Goal: Information Seeking & Learning: Learn about a topic

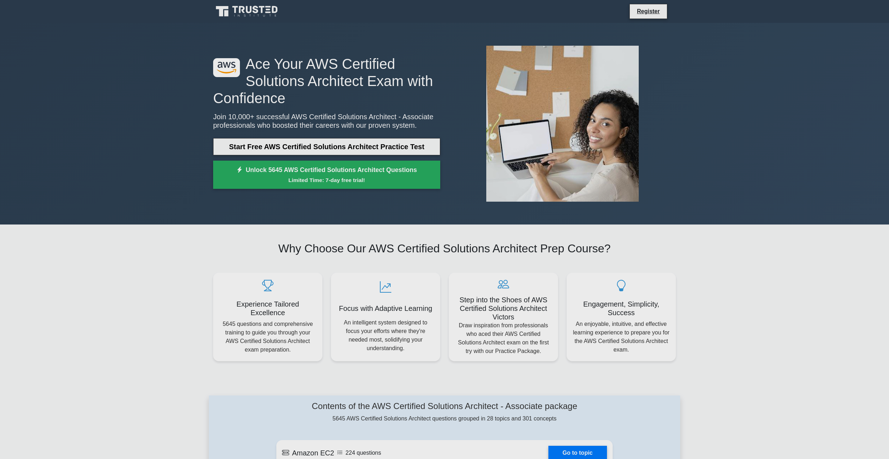
click at [270, 151] on link "Start Free AWS Certified Solutions Architect Practice Test" at bounding box center [326, 146] width 227 height 17
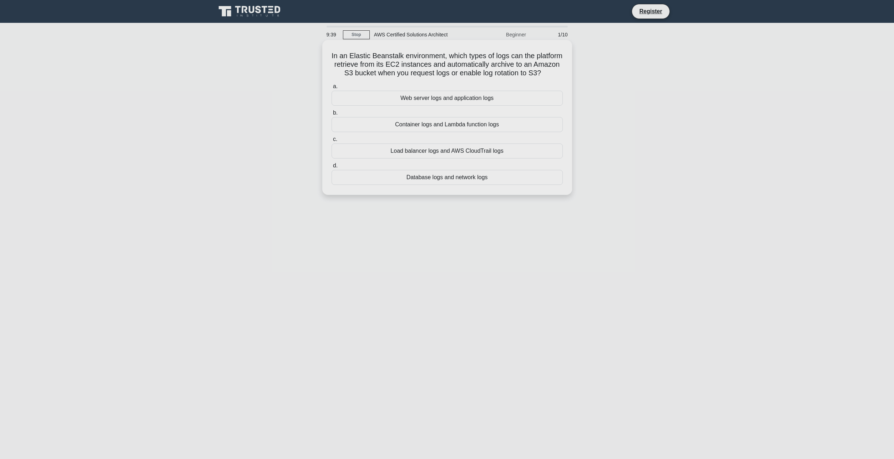
click at [451, 106] on div "Web server logs and application logs" at bounding box center [447, 98] width 231 height 15
click at [332, 89] on input "a. Web server logs and application logs" at bounding box center [332, 86] width 0 height 5
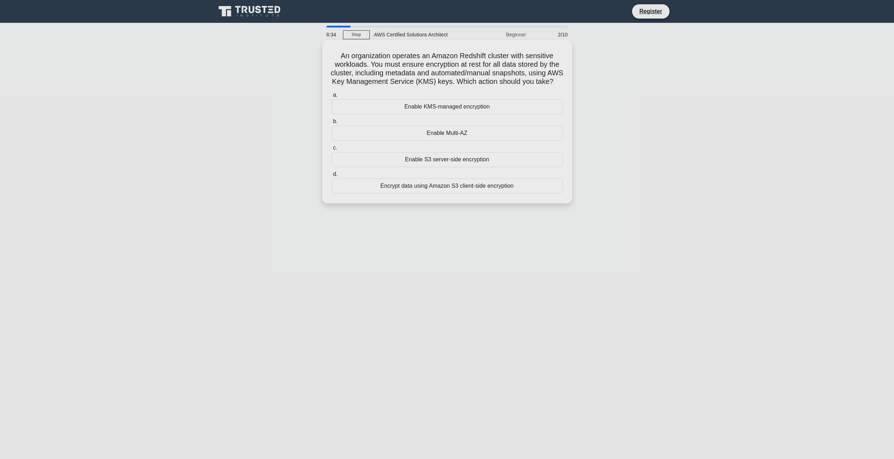
drag, startPoint x: 527, startPoint y: 38, endPoint x: 501, endPoint y: 51, distance: 29.9
click at [527, 38] on div "Beginner" at bounding box center [499, 34] width 62 height 14
click at [462, 114] on div "Enable KMS-managed encryption" at bounding box center [447, 106] width 231 height 15
click at [332, 97] on input "a. Enable KMS-managed encryption" at bounding box center [332, 95] width 0 height 5
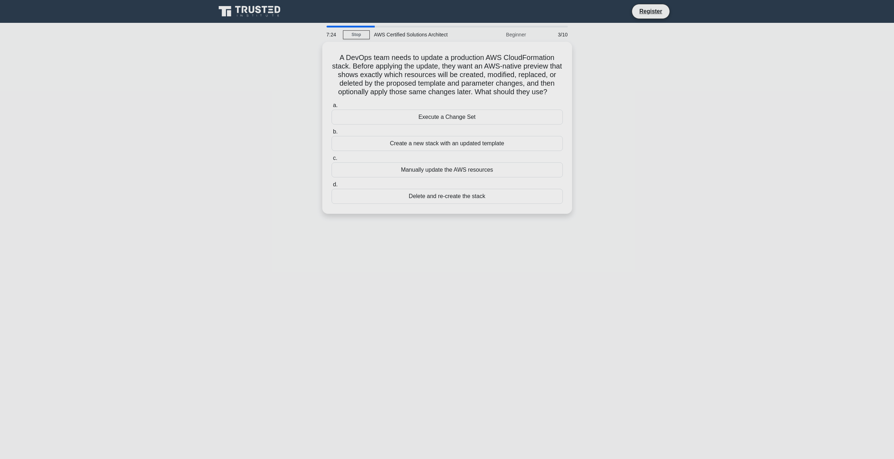
drag, startPoint x: 82, startPoint y: 21, endPoint x: 101, endPoint y: 56, distance: 39.8
click at [82, 26] on body "Register 7:24 Stop 3/10" at bounding box center [447, 229] width 894 height 459
click at [221, 87] on div "A DevOps team needs to update a production AWS CloudFormation stack. Before app…" at bounding box center [447, 132] width 471 height 181
